Goal: Information Seeking & Learning: Learn about a topic

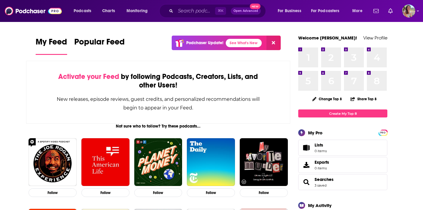
click at [190, 18] on div "Podcasts Charts Monitoring ⌘ K Open Advanced New For Business For Podcasters Mo…" at bounding box center [211, 11] width 423 height 22
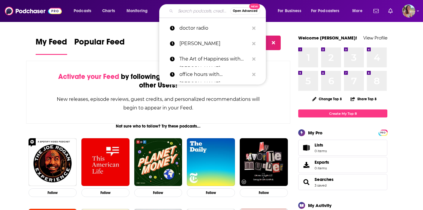
click at [190, 15] on input "Search podcasts, credits, & more..." at bounding box center [202, 10] width 55 height 9
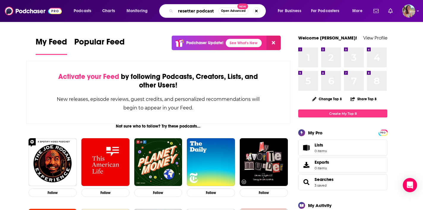
type input "resetter podcast"
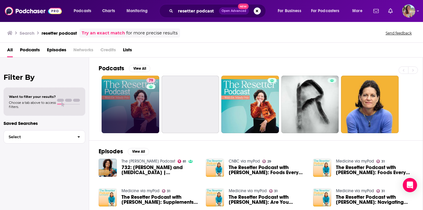
click at [143, 120] on link "79" at bounding box center [130, 105] width 58 height 58
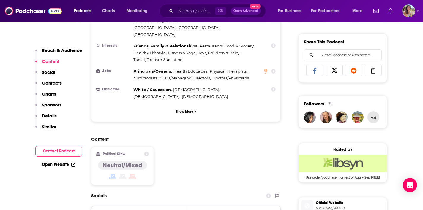
scroll to position [509, 0]
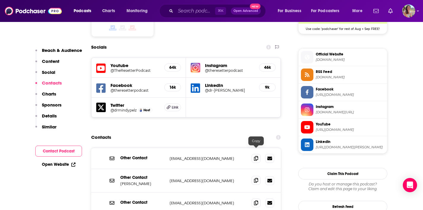
click at [258, 176] on span at bounding box center [255, 180] width 9 height 9
click at [255, 156] on icon at bounding box center [256, 158] width 4 height 5
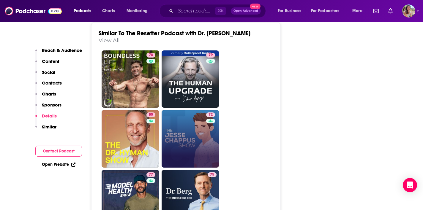
scroll to position [1315, 0]
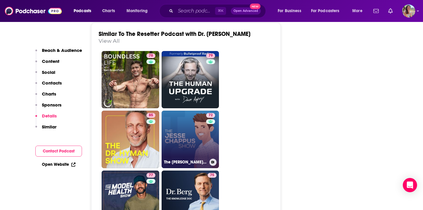
click at [198, 116] on link "72 The [PERSON_NAME] Show" at bounding box center [190, 140] width 58 height 58
type input "[URL][DOMAIN_NAME][PERSON_NAME]"
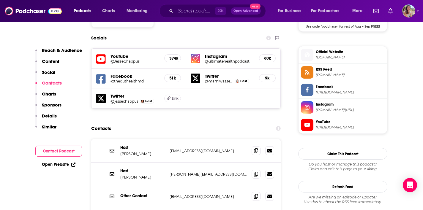
scroll to position [511, 0]
